Goal: Transaction & Acquisition: Obtain resource

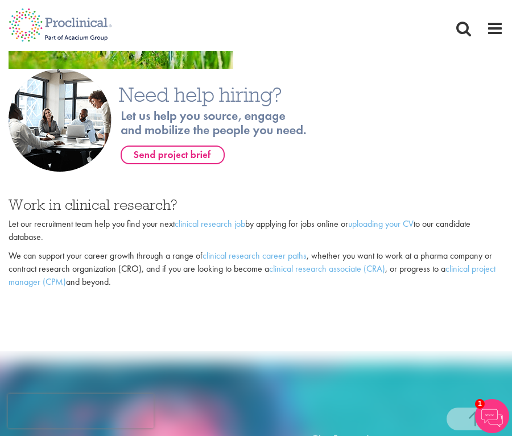
scroll to position [772, 0]
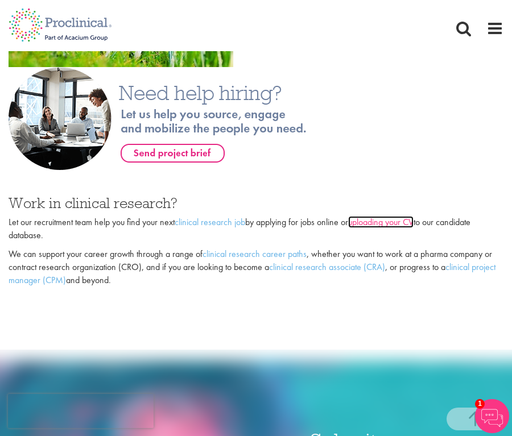
click at [383, 216] on link "uploading your CV" at bounding box center [380, 222] width 65 height 12
click at [233, 248] on link "clinical research career paths" at bounding box center [254, 254] width 104 height 12
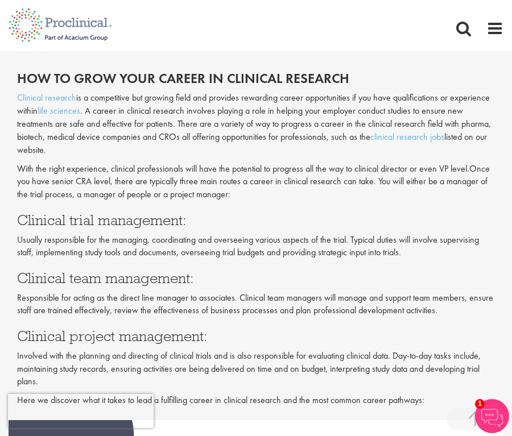
scroll to position [102, 0]
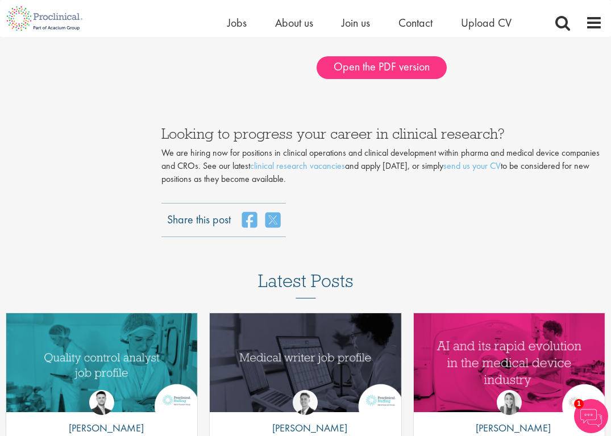
scroll to position [1556, 0]
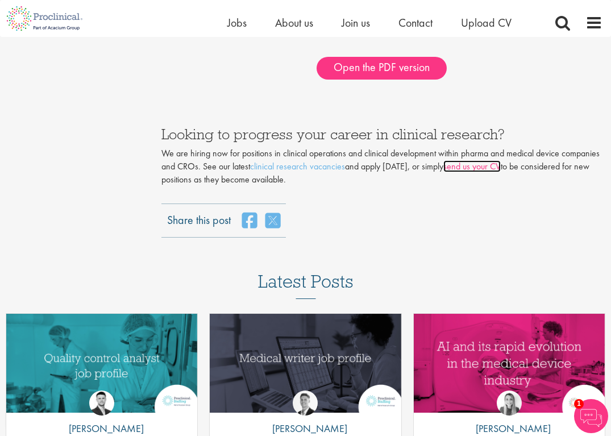
click at [476, 168] on link "send us your CV" at bounding box center [472, 166] width 57 height 12
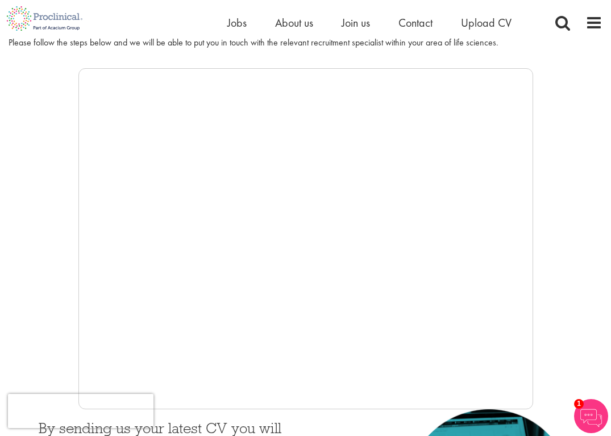
scroll to position [164, 0]
